Goal: Transaction & Acquisition: Purchase product/service

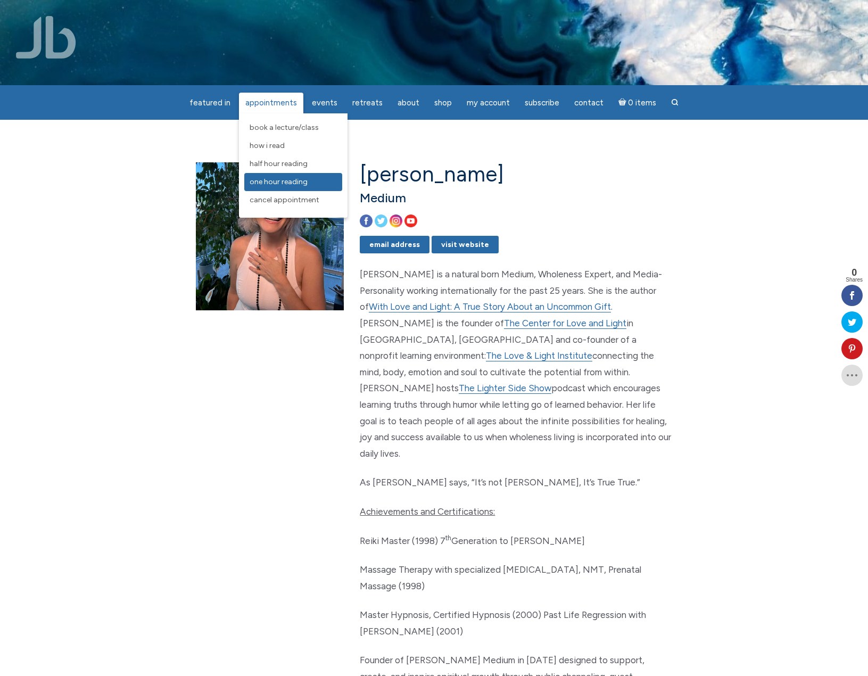
click at [295, 184] on span "One Hour Reading" at bounding box center [279, 181] width 58 height 9
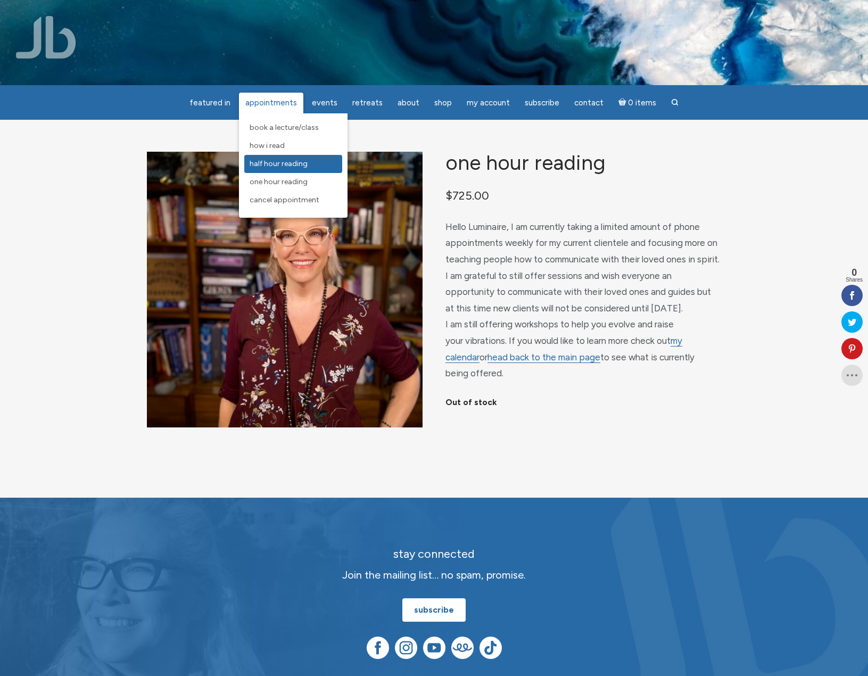
click at [284, 166] on span "Half Hour Reading" at bounding box center [279, 163] width 58 height 9
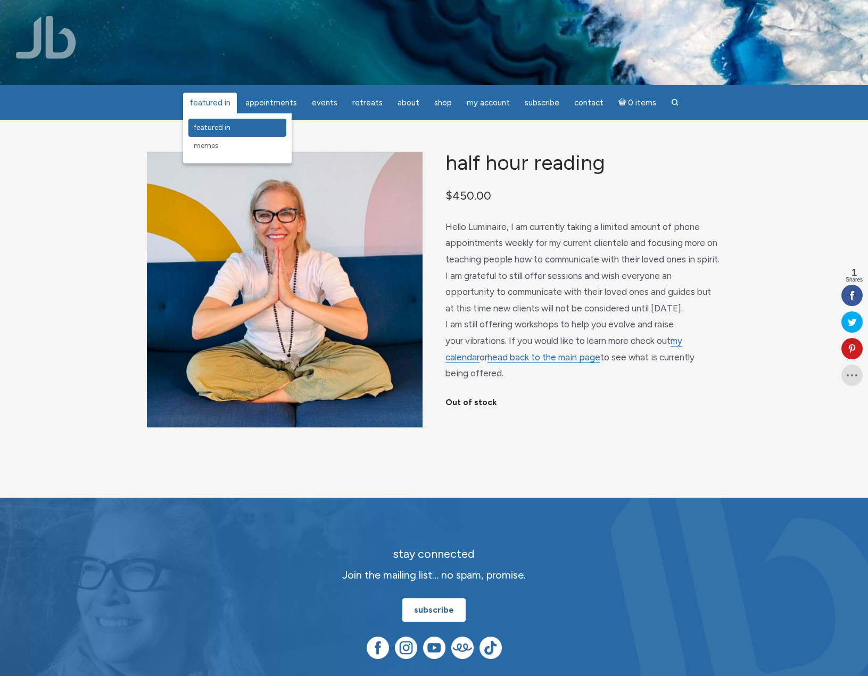
click at [222, 119] on link "featured in" at bounding box center [237, 128] width 98 height 18
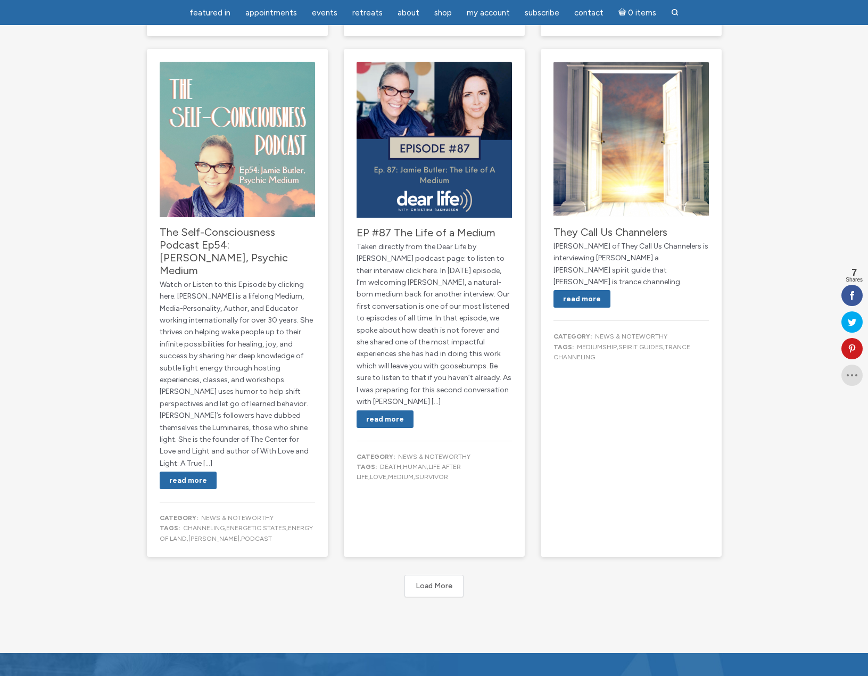
scroll to position [1685, 0]
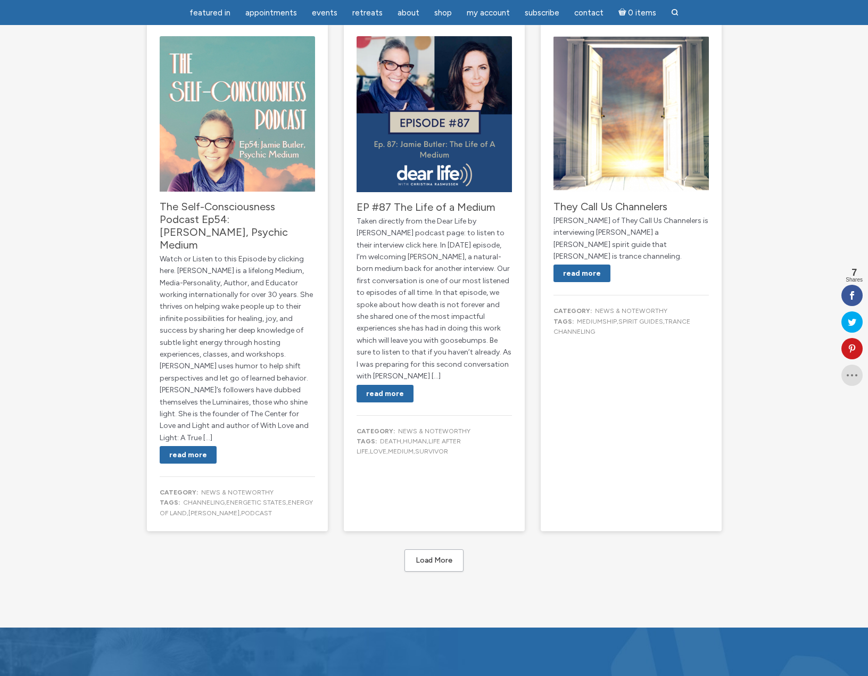
click at [436, 549] on button "Load More" at bounding box center [433, 560] width 59 height 22
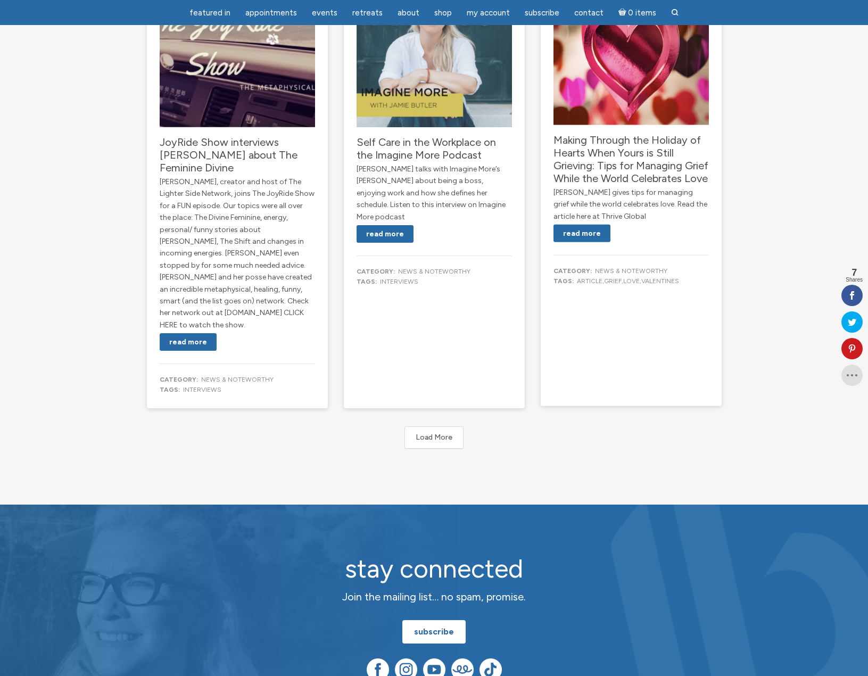
scroll to position [3636, 0]
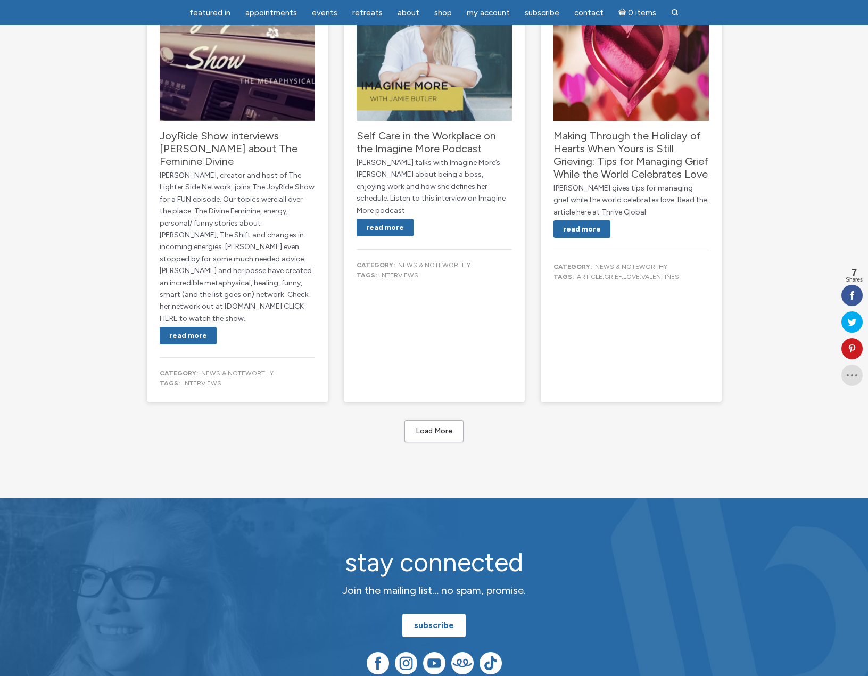
click at [438, 420] on button "Load More" at bounding box center [433, 431] width 59 height 22
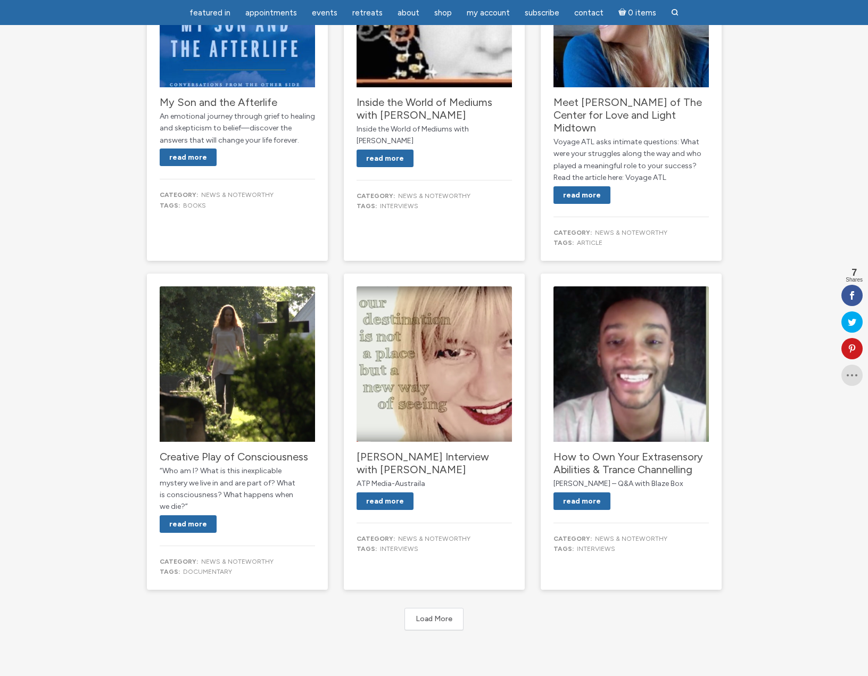
scroll to position [4878, 0]
click at [449, 607] on button "Load More" at bounding box center [433, 618] width 59 height 22
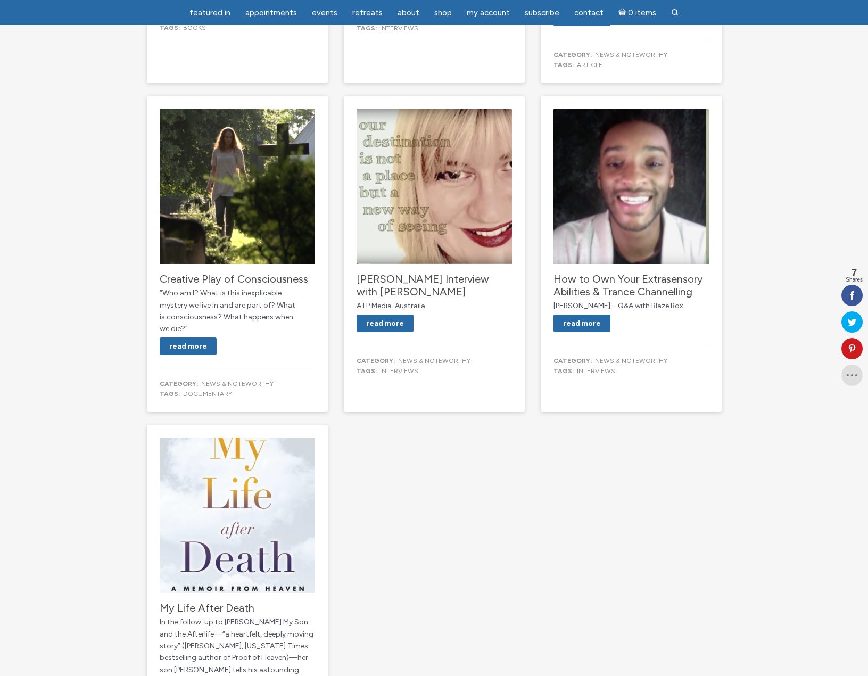
scroll to position [4700, 0]
